Goal: Transaction & Acquisition: Purchase product/service

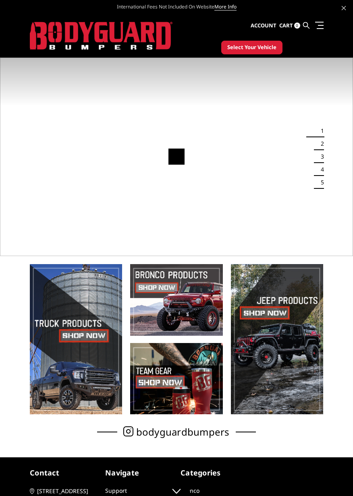
click at [254, 45] on span "Select Your Vehicle" at bounding box center [251, 48] width 49 height 8
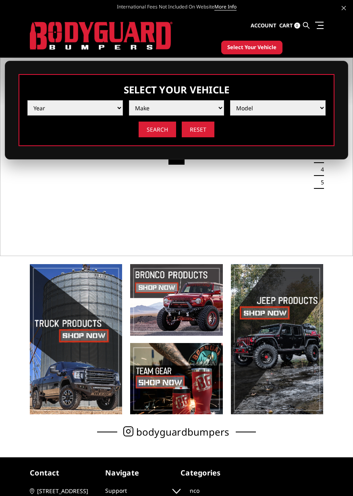
click at [111, 110] on select "Year [DATE] 2024 2023 2022 2021 2020 2019 2018 2017 2016 2015 2014 2013 2012 20…" at bounding box center [75, 107] width 96 height 15
select select "yr_2024"
click at [27, 100] on select "Year [DATE] 2024 2023 2022 2021 2020 2019 2018 2017 2016 2015 2014 2013 2012 20…" at bounding box center [75, 107] width 96 height 15
click at [192, 105] on select "Make Chevrolet Ford GMC Ram Toyota" at bounding box center [177, 107] width 96 height 15
select select "mk_ford"
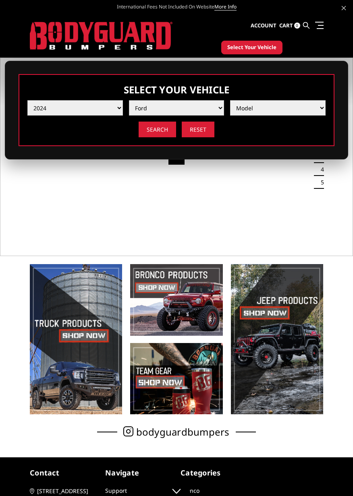
click at [129, 100] on select "Make Chevrolet Ford GMC Ram Toyota" at bounding box center [177, 107] width 96 height 15
click at [287, 106] on select "Model F150 F150 Raptor F250 / F350 F450 F550" at bounding box center [278, 107] width 96 height 15
select select "md_f250-f350"
click at [230, 100] on select "Model F150 F150 Raptor F250 / F350 F450 F550" at bounding box center [278, 107] width 96 height 15
click at [161, 126] on input "Search" at bounding box center [157, 130] width 37 height 16
